Goal: Task Accomplishment & Management: Use online tool/utility

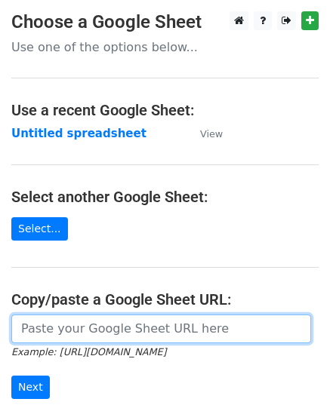
click at [91, 315] on input "url" at bounding box center [161, 329] width 300 height 29
click at [92, 316] on input "url" at bounding box center [161, 329] width 300 height 29
paste input "[URL][DOMAIN_NAME]"
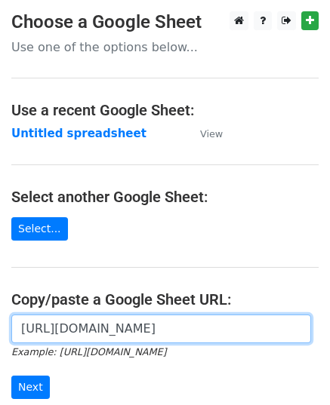
scroll to position [0, 338]
type input "[URL][DOMAIN_NAME]"
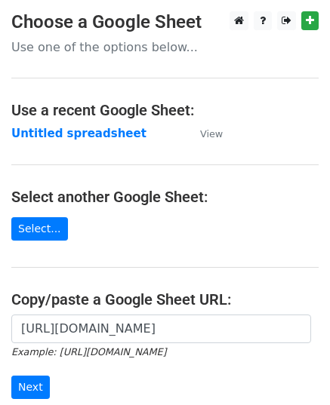
scroll to position [0, 0]
click at [30, 383] on input "Next" at bounding box center [30, 387] width 38 height 23
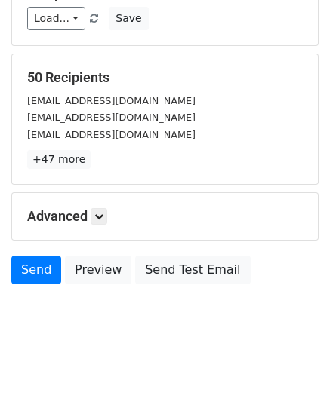
scroll to position [178, 0]
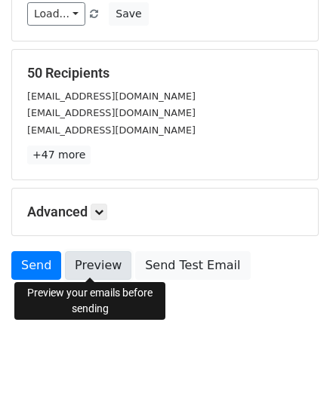
click at [72, 262] on link "Preview" at bounding box center [98, 265] width 66 height 29
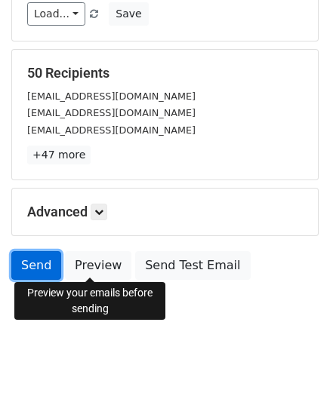
click at [18, 264] on link "Send" at bounding box center [36, 265] width 50 height 29
